Goal: Transaction & Acquisition: Purchase product/service

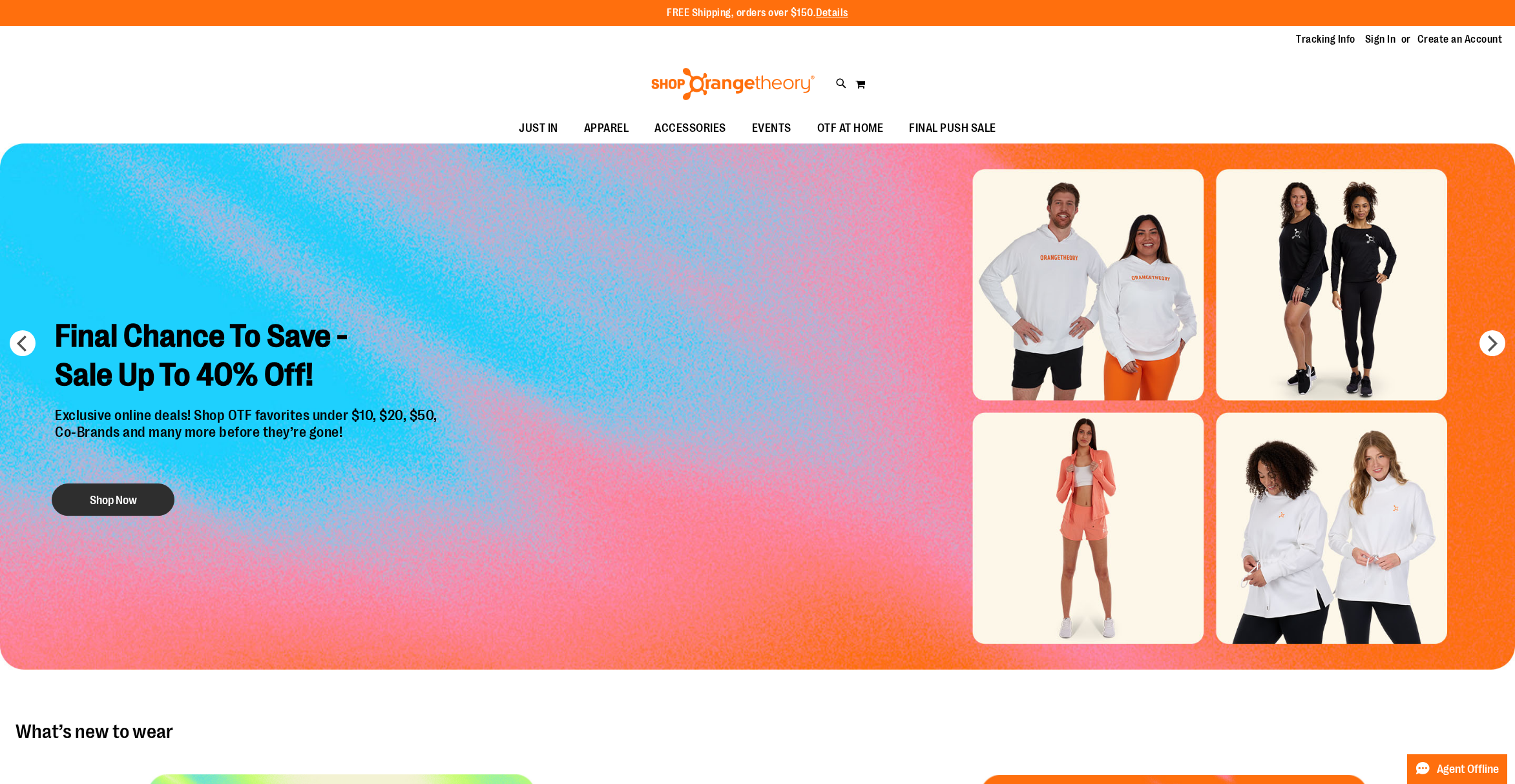
click at [113, 493] on button "Shop Now" at bounding box center [113, 499] width 123 height 32
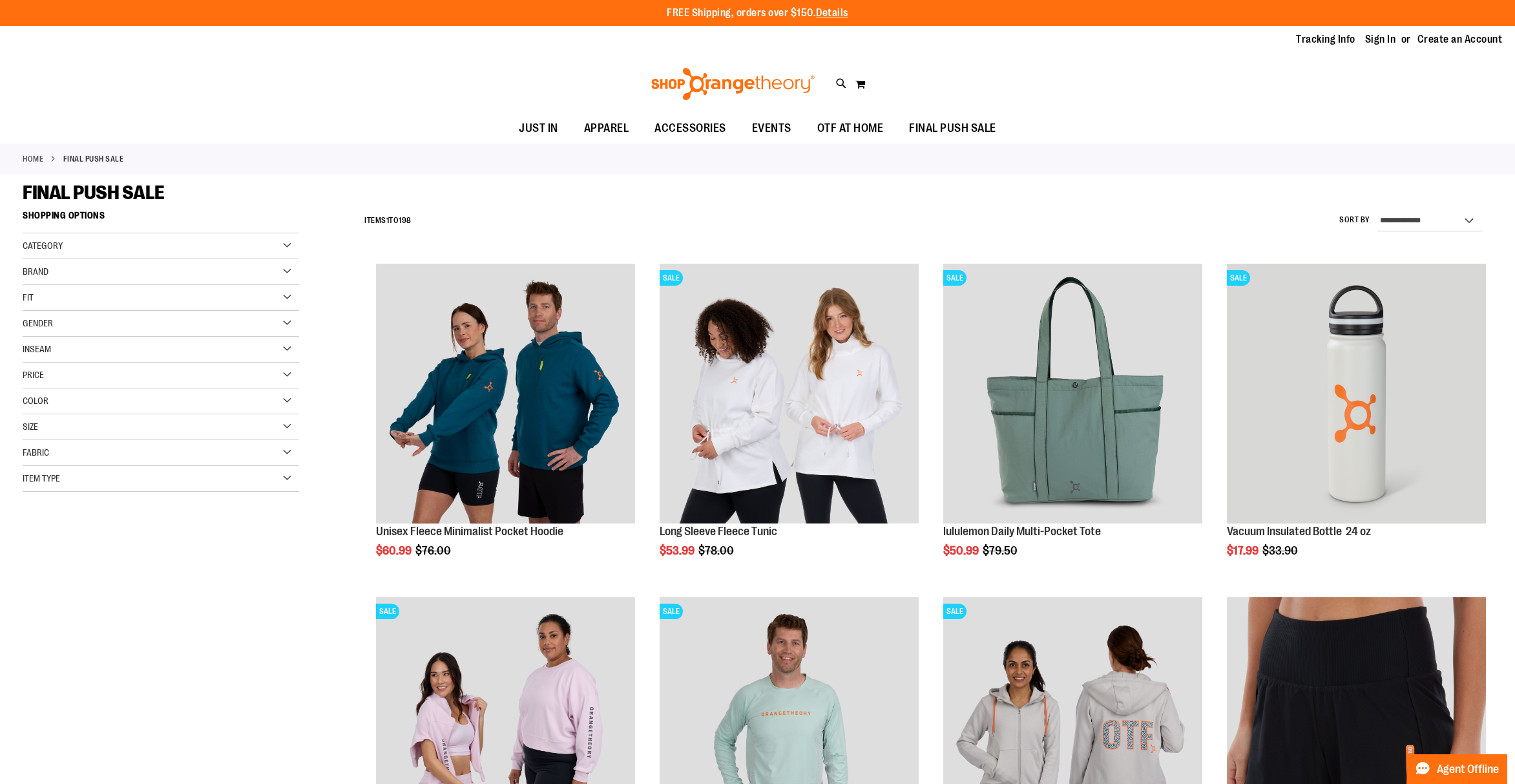
click at [42, 292] on div "Fit" at bounding box center [161, 297] width 277 height 26
click at [285, 318] on div "Gender" at bounding box center [161, 324] width 277 height 26
click at [40, 351] on link "Men 11 items" at bounding box center [152, 350] width 265 height 13
